Goal: Find specific page/section: Find specific page/section

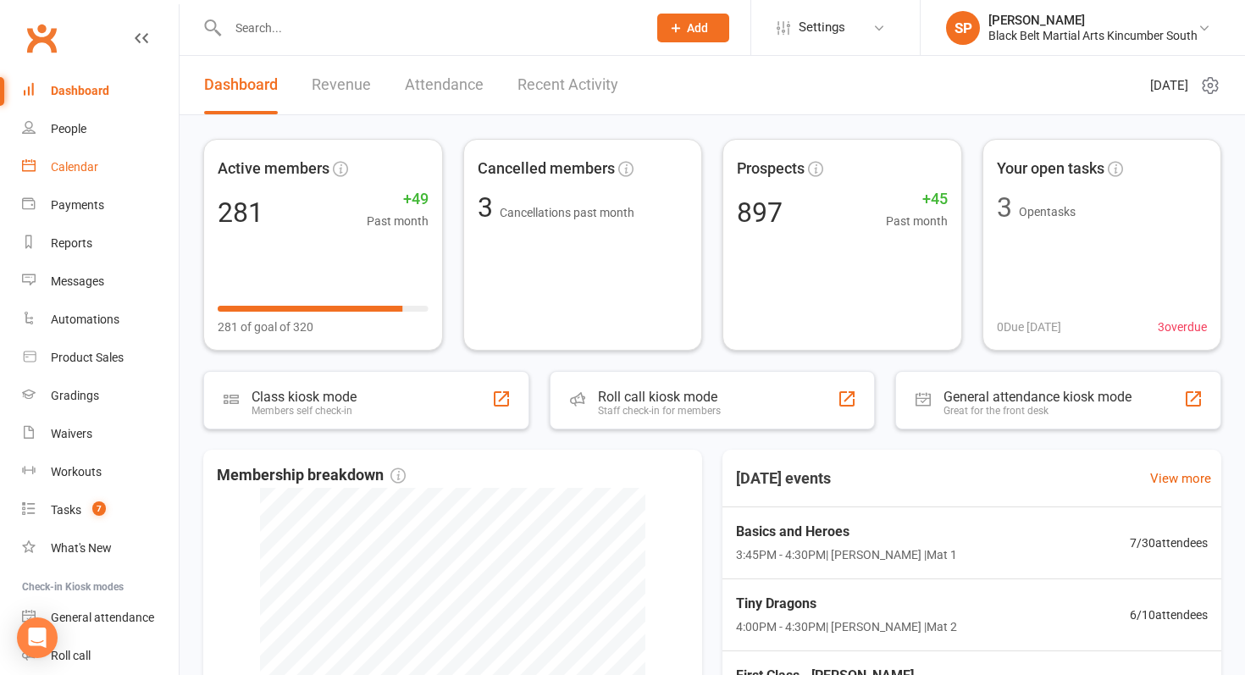
click at [100, 169] on link "Calendar" at bounding box center [100, 167] width 157 height 38
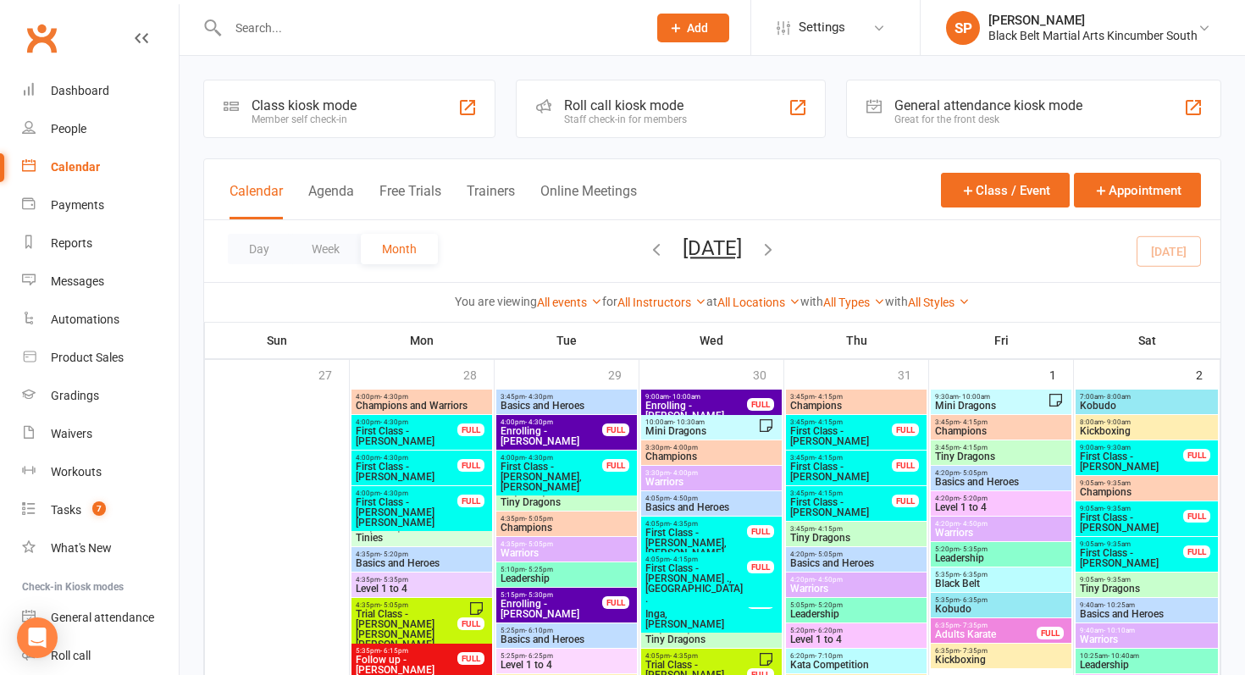
click at [323, 29] on input "text" at bounding box center [429, 28] width 412 height 24
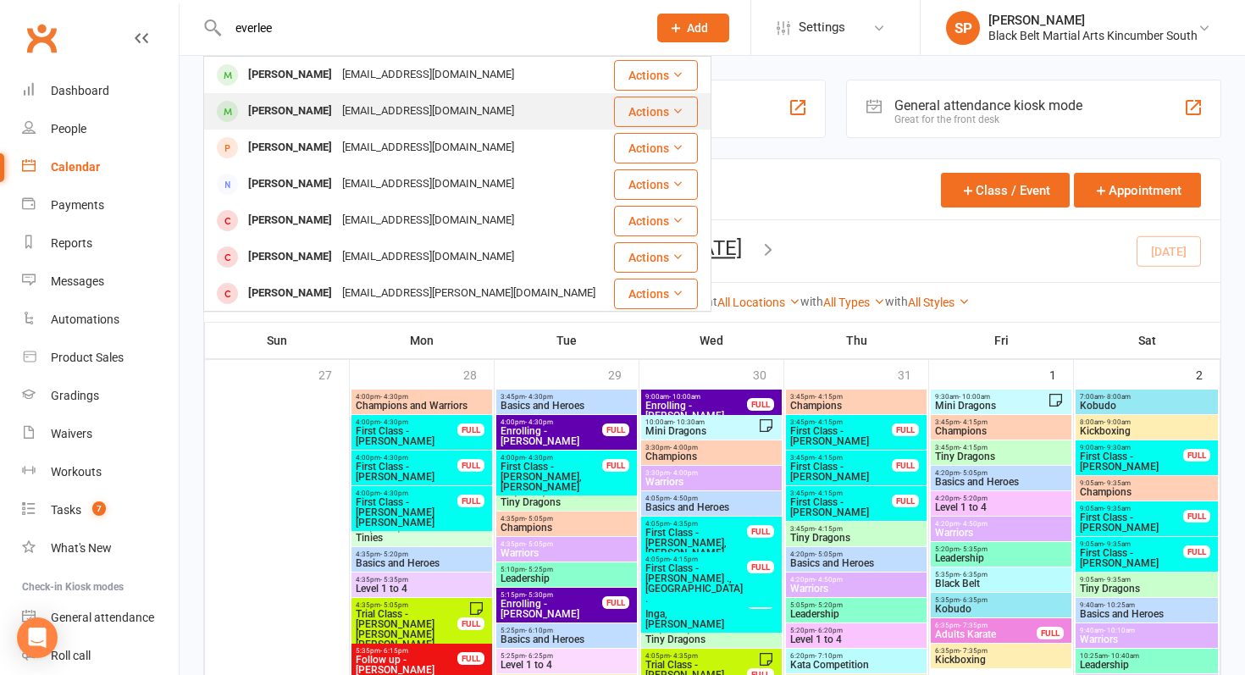
type input "everlee"
click at [337, 108] on div "[EMAIL_ADDRESS][DOMAIN_NAME]" at bounding box center [428, 111] width 182 height 25
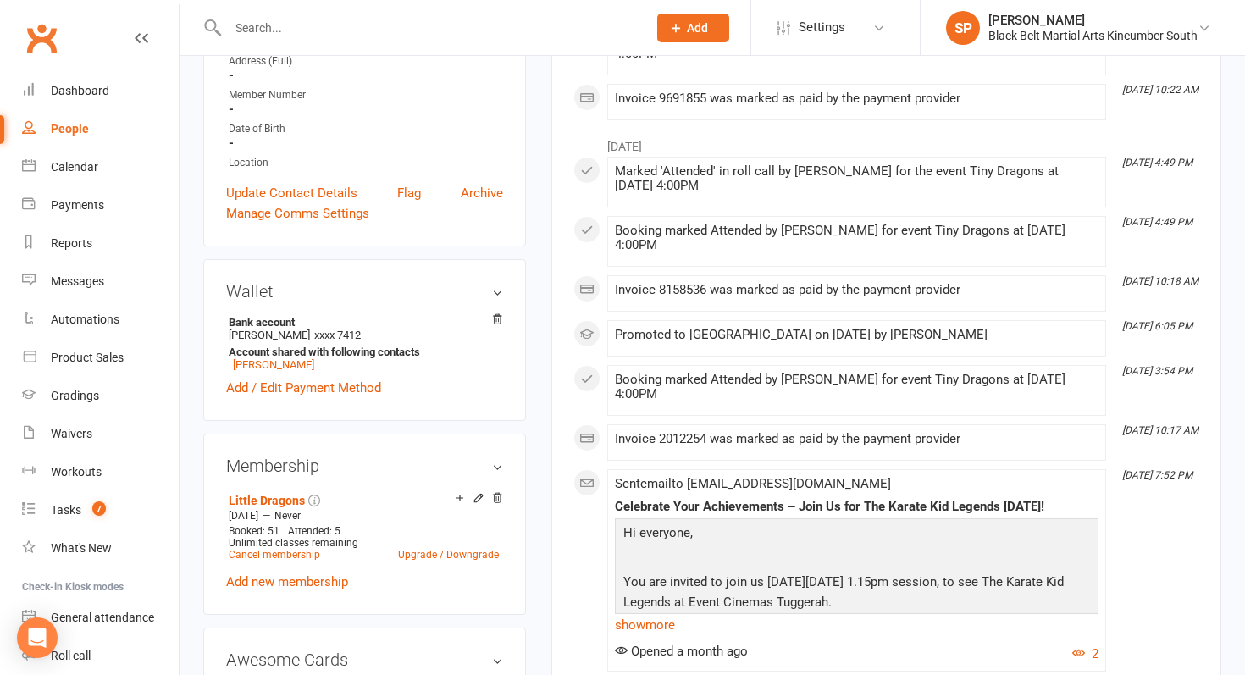
scroll to position [348, 0]
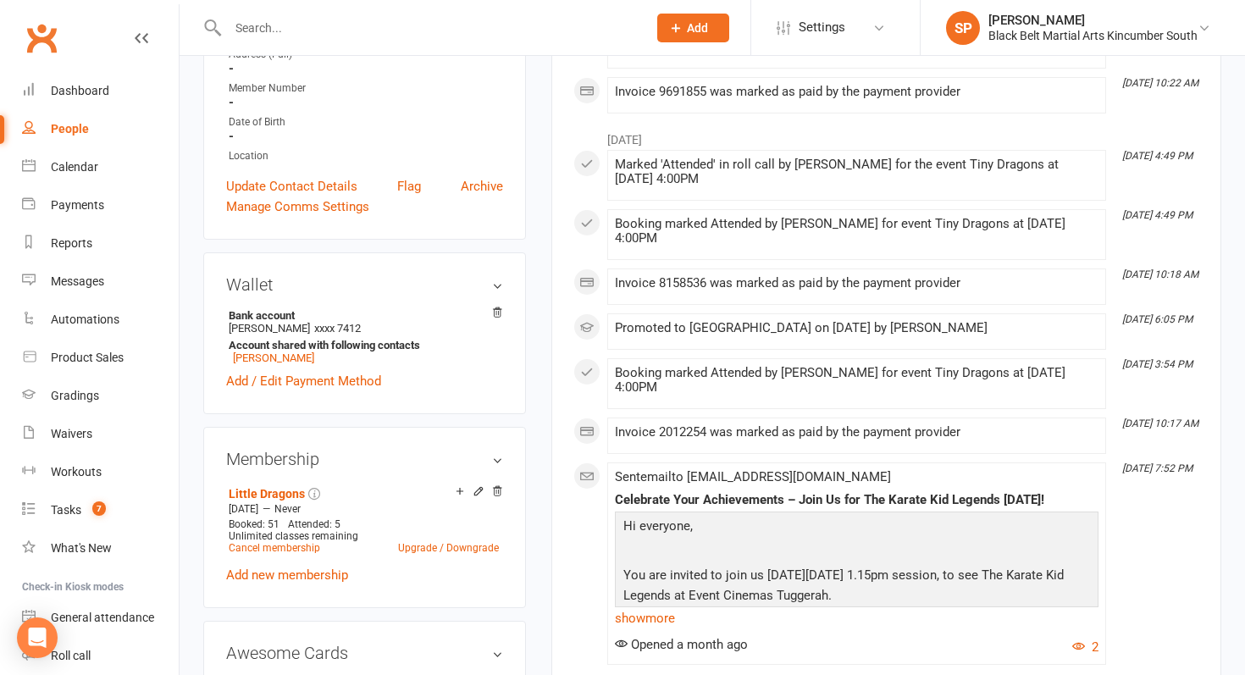
click at [373, 25] on input "text" at bounding box center [429, 28] width 412 height 24
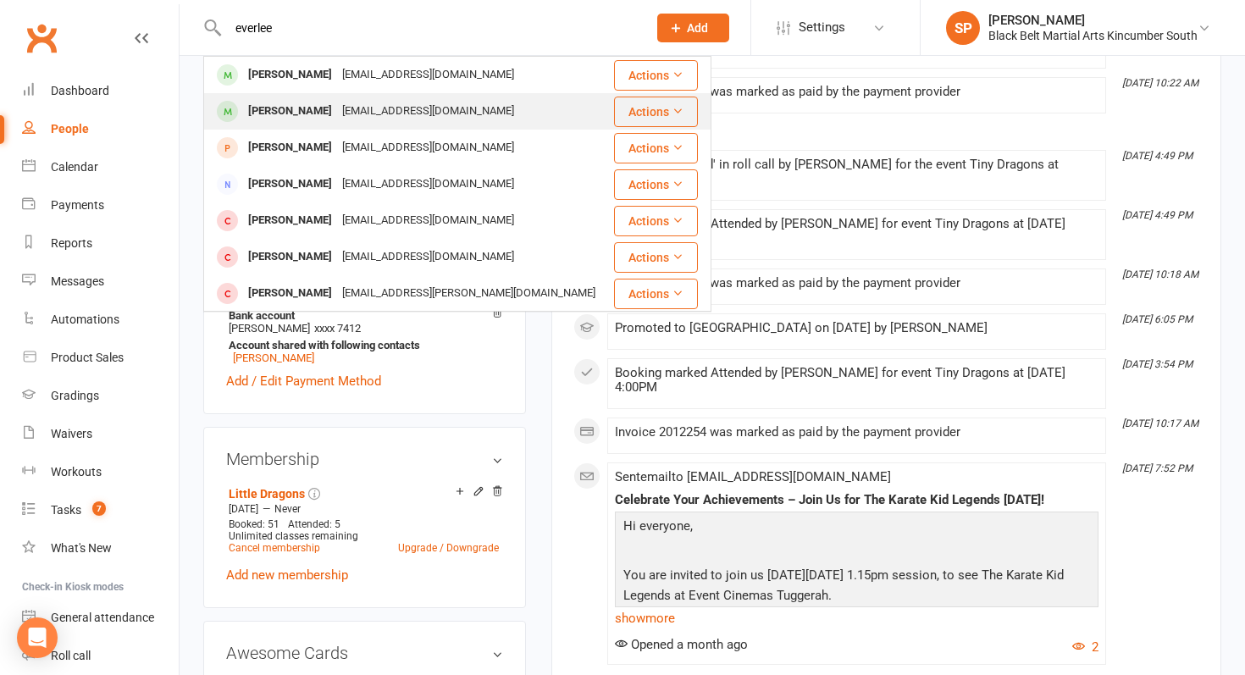
type input "everlee"
click at [337, 106] on div "[EMAIL_ADDRESS][DOMAIN_NAME]" at bounding box center [428, 111] width 182 height 25
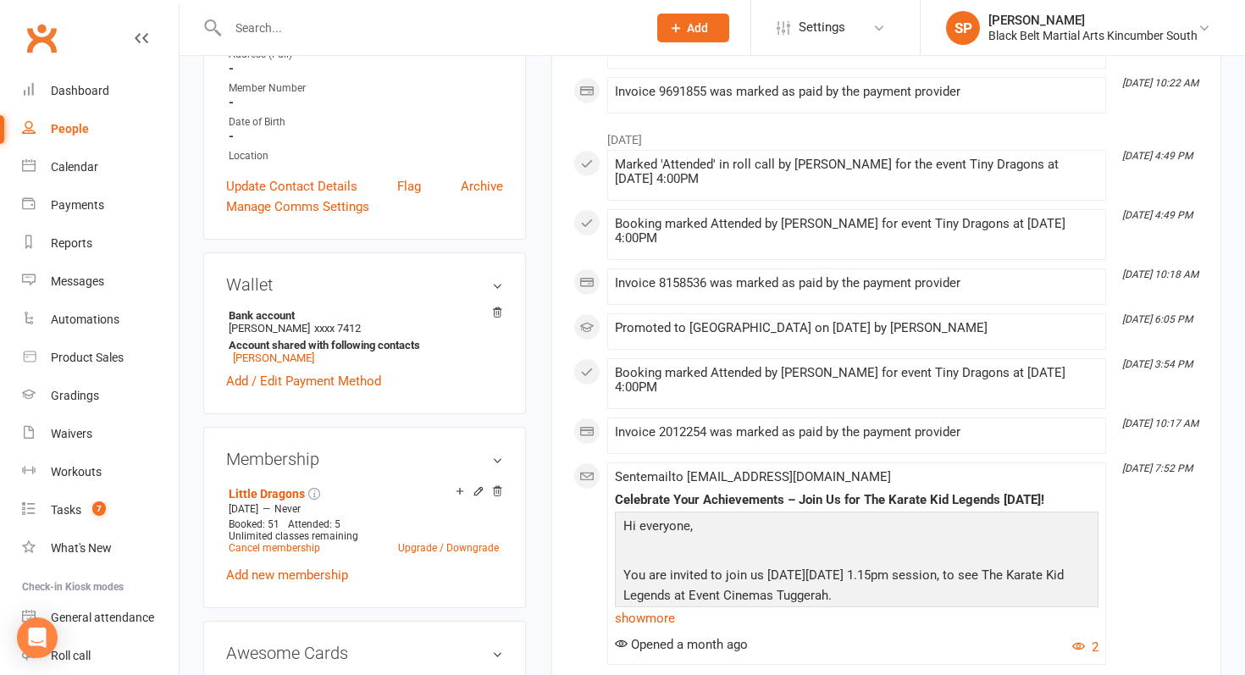
scroll to position [0, 0]
